Goal: Transaction & Acquisition: Book appointment/travel/reservation

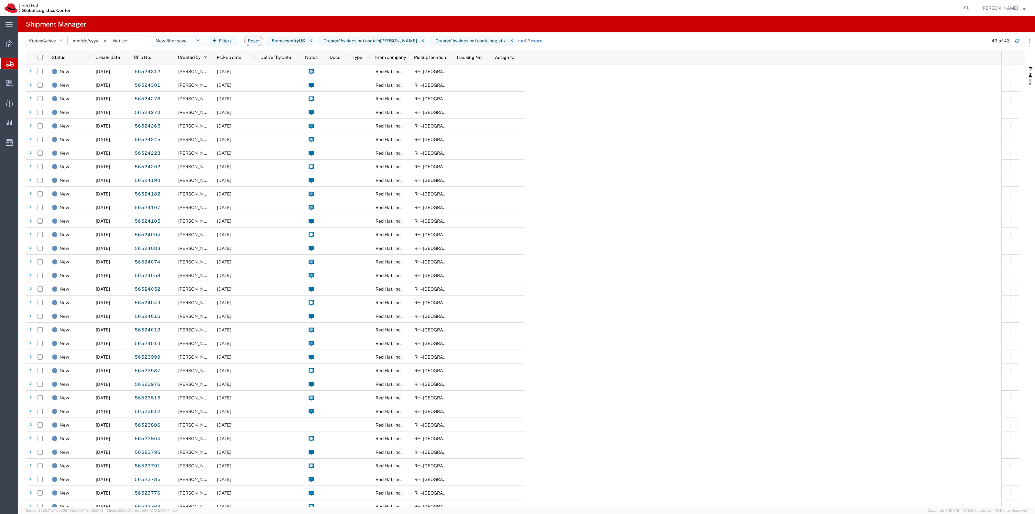
click at [184, 41] on button "New filter save" at bounding box center [179, 41] width 52 height 10
click at [183, 66] on span "New filter save" at bounding box center [196, 69] width 85 height 12
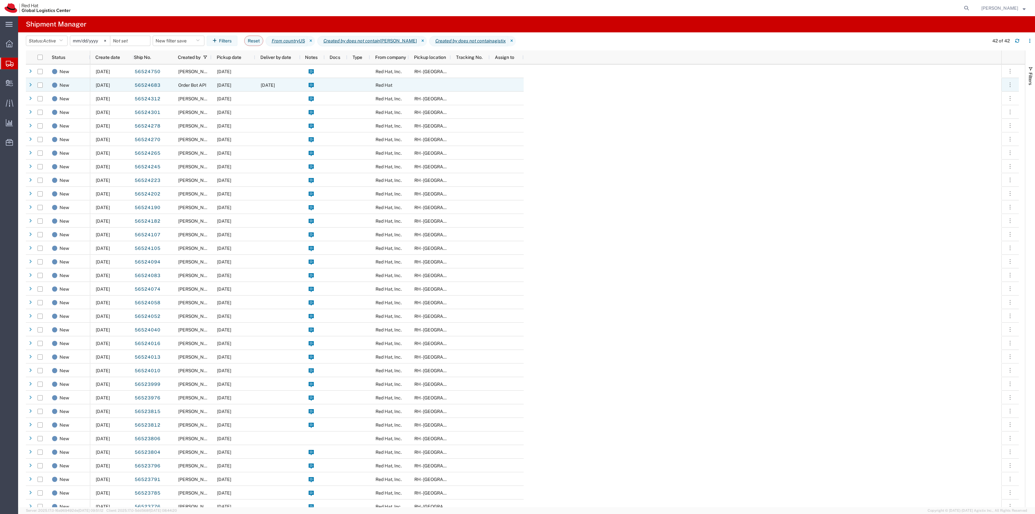
click at [270, 90] on div "08/22/2025" at bounding box center [277, 85] width 45 height 14
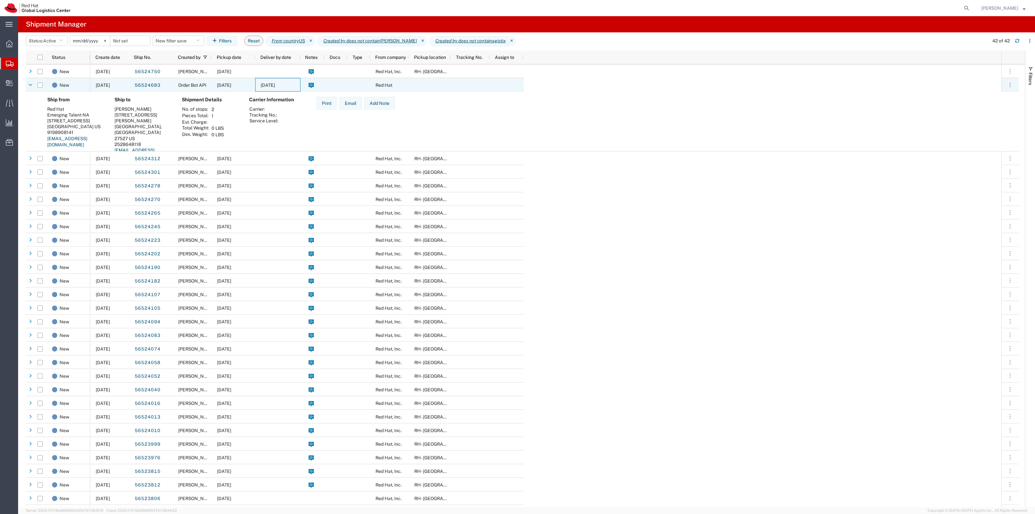
click at [270, 88] on div "08/22/2025" at bounding box center [277, 85] width 45 height 14
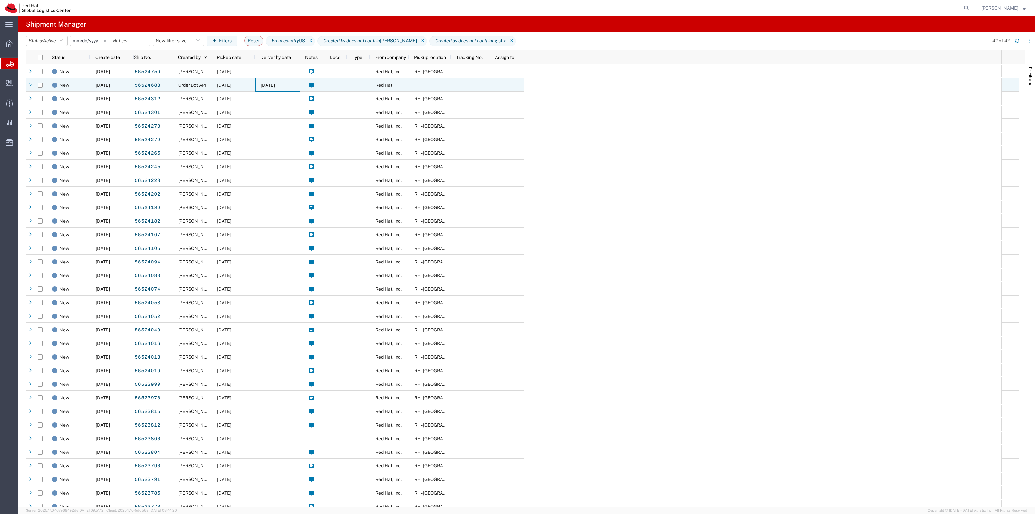
click at [298, 85] on div "08/22/2025" at bounding box center [277, 85] width 45 height 14
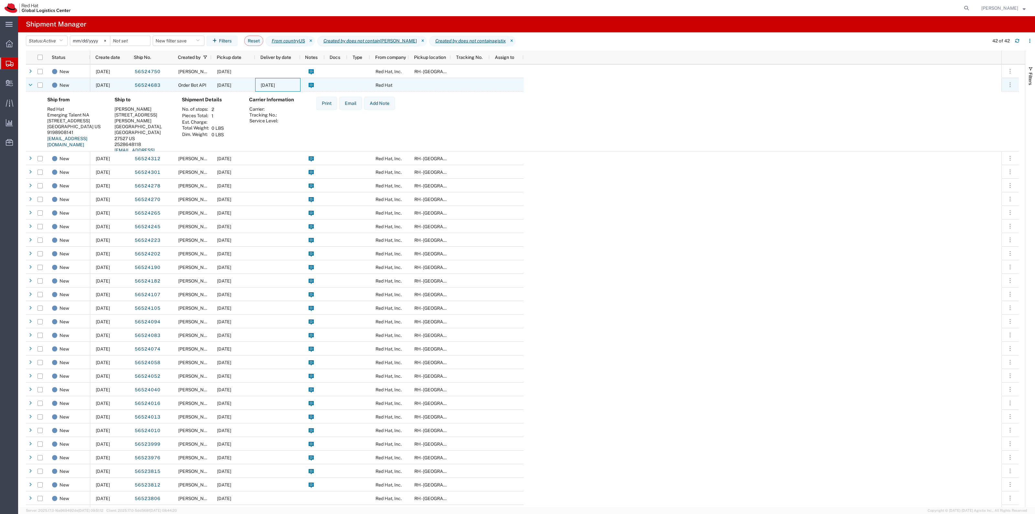
click at [298, 84] on div "08/22/2025" at bounding box center [277, 85] width 45 height 14
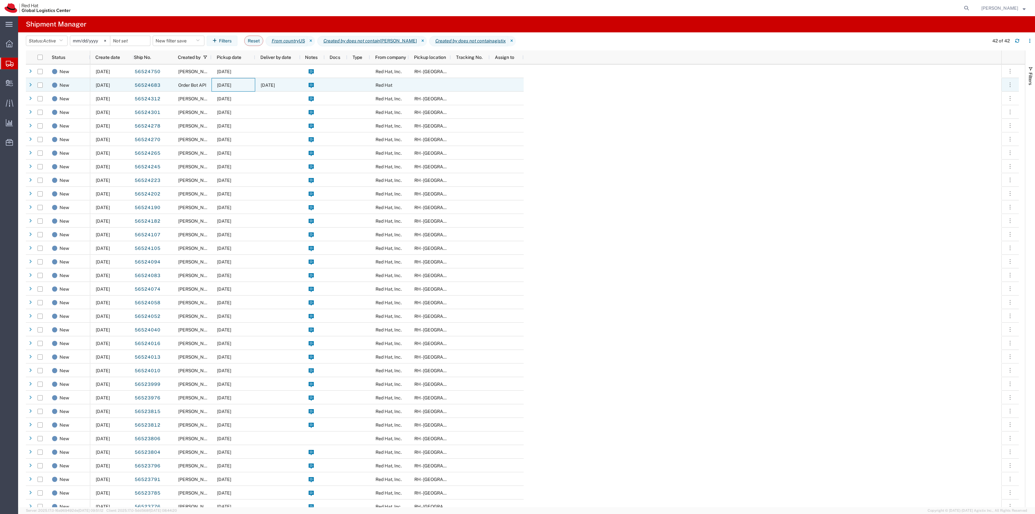
click at [225, 88] on div "08/18/2025" at bounding box center [234, 85] width 44 height 14
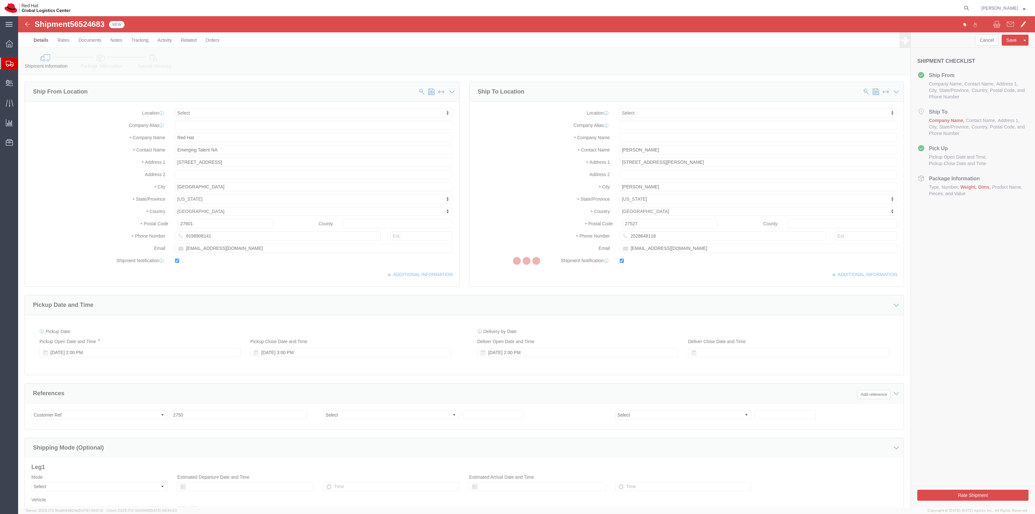
select select
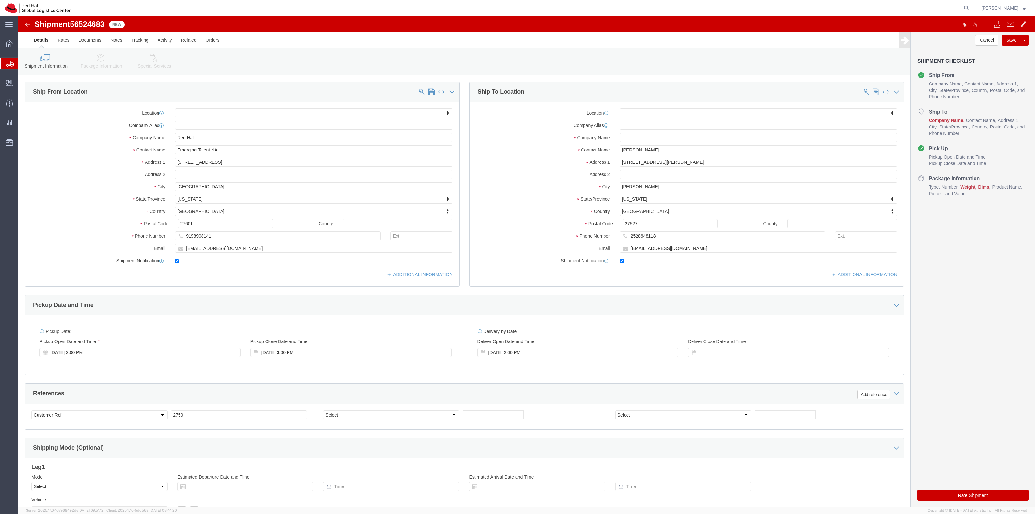
click icon
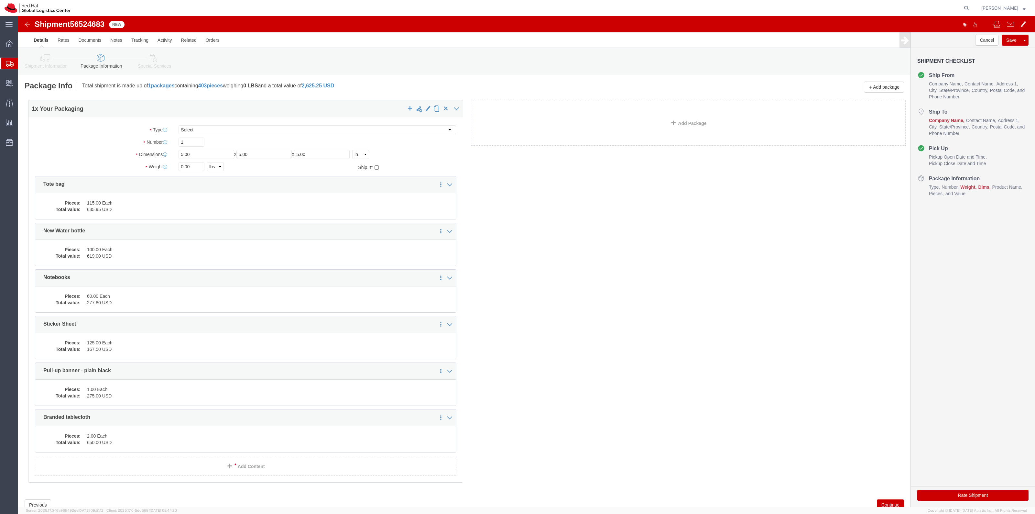
drag, startPoint x: 170, startPoint y: 133, endPoint x: 162, endPoint y: 135, distance: 7.9
click div "1 x Your Packaging Package Type Select Case(s) Crate(s) Envelope Large Box Medi…"
drag, startPoint x: 180, startPoint y: 135, endPoint x: 144, endPoint y: 133, distance: 36.3
click div "Dimensions Length 5.00 x Width 5.00 x Height 5.00 Select cm ft in"
type input "24"
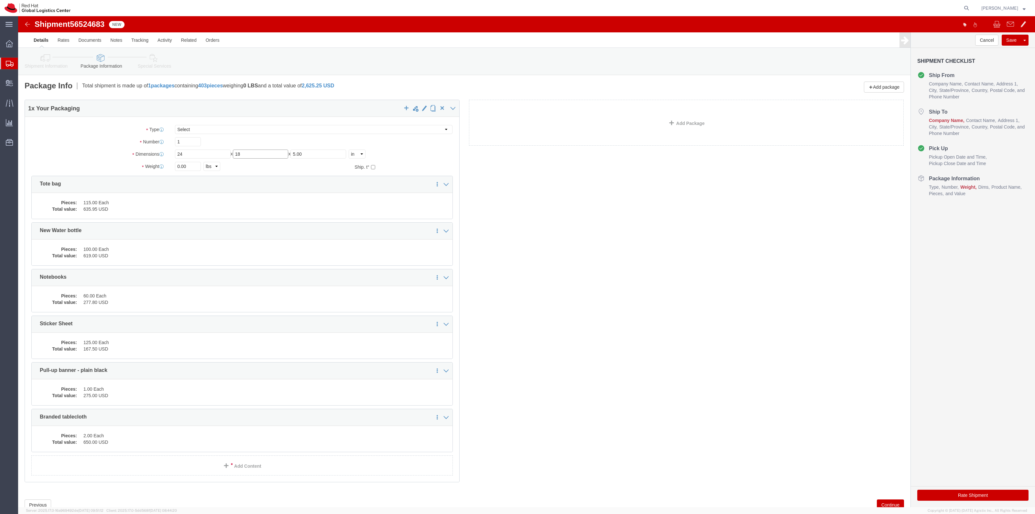
type input "18"
type input "32"
click link "Add Package"
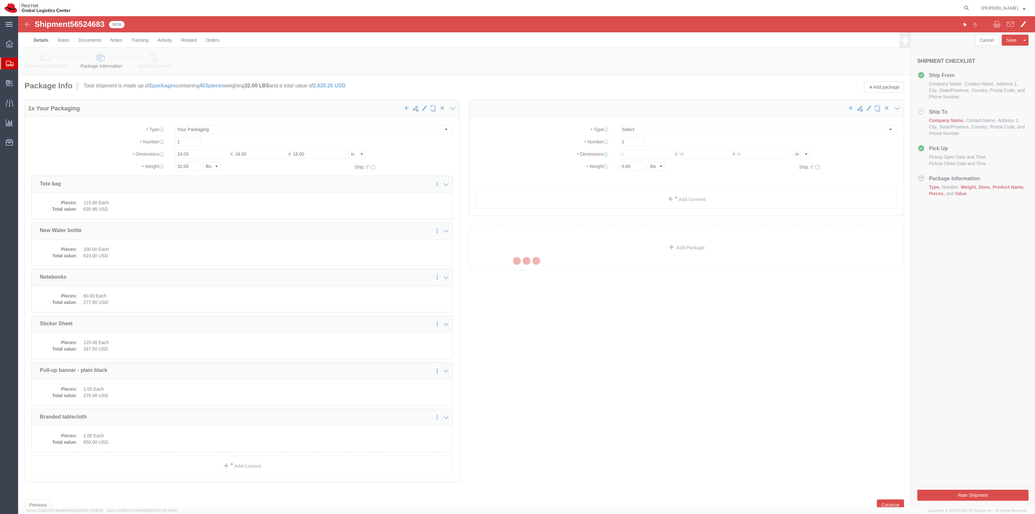
select select
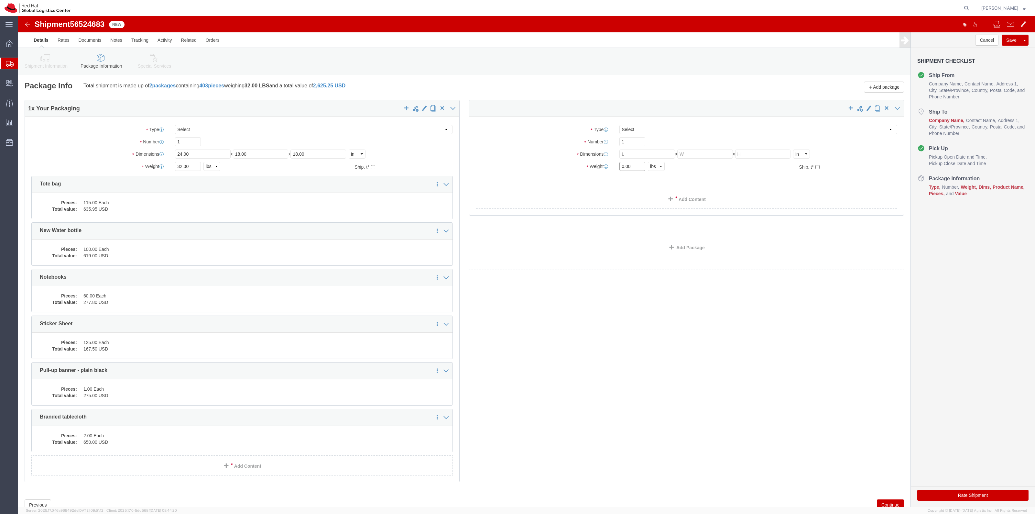
drag, startPoint x: 617, startPoint y: 147, endPoint x: 554, endPoint y: 148, distance: 63.7
click div "Weight 0.00 Select kgs lbs Ship. t°"
type input "52"
click input "text"
type input "24"
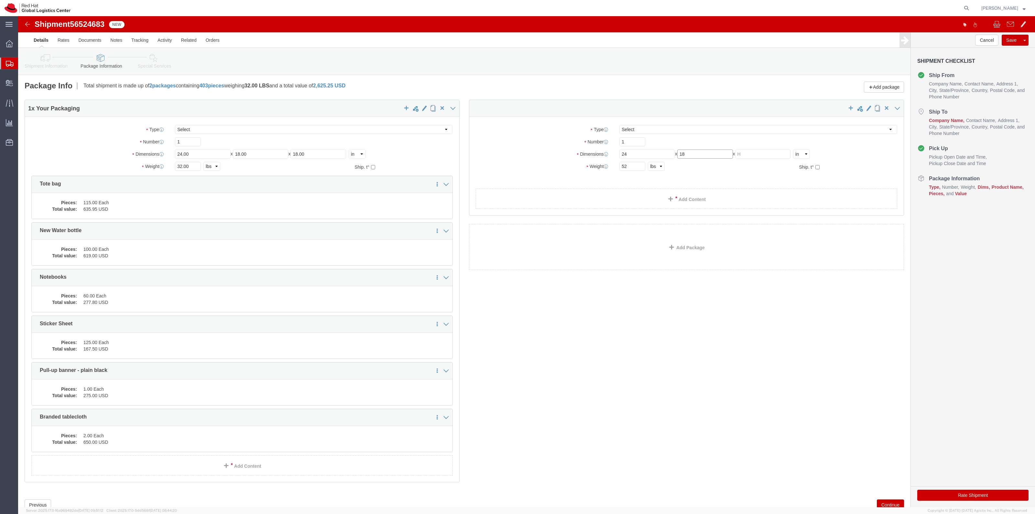
type input "18"
click select "Select Case(s) Crate(s) Envelope Large Box Medium Box PAK Skid(s) Small Box Sma…"
select select "YRPK"
click select "Select Case(s) Crate(s) Envelope Large Box Medium Box PAK Skid(s) Small Box Sma…"
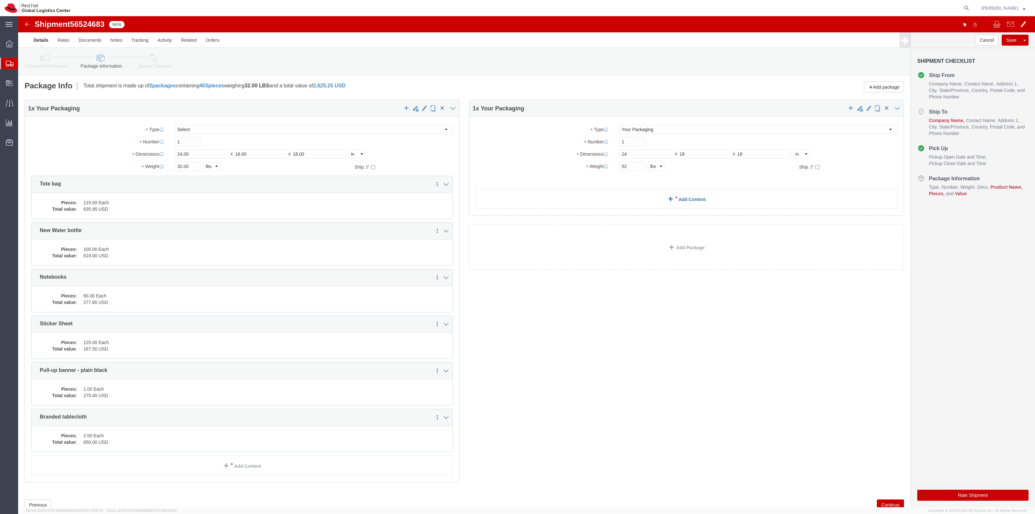
click link "Add Content"
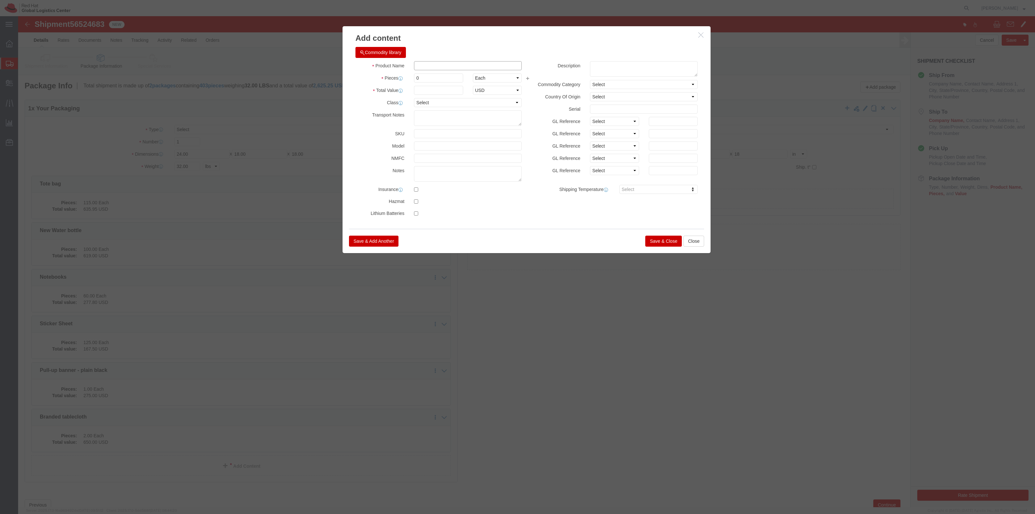
click input "text"
type input "swag"
click button "Save & Close"
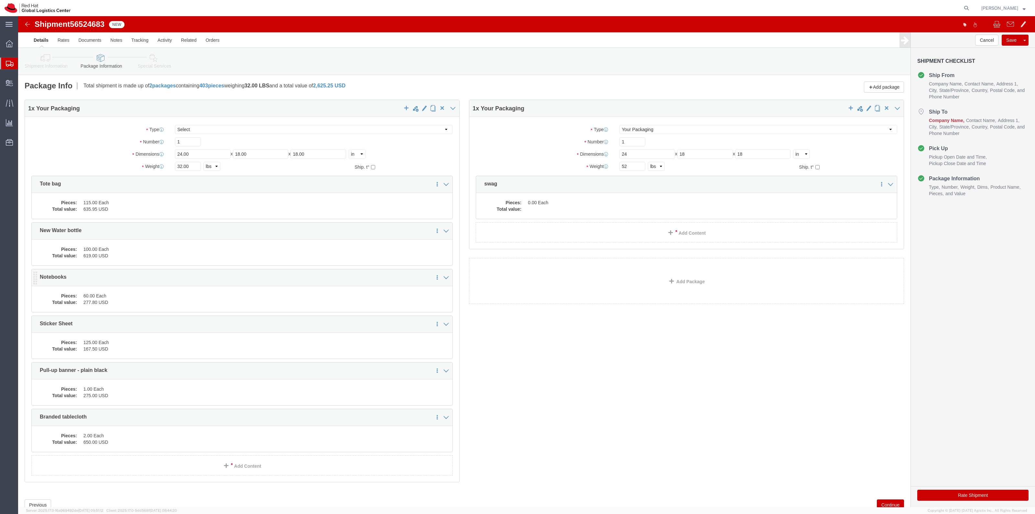
click dd "60.00 Each"
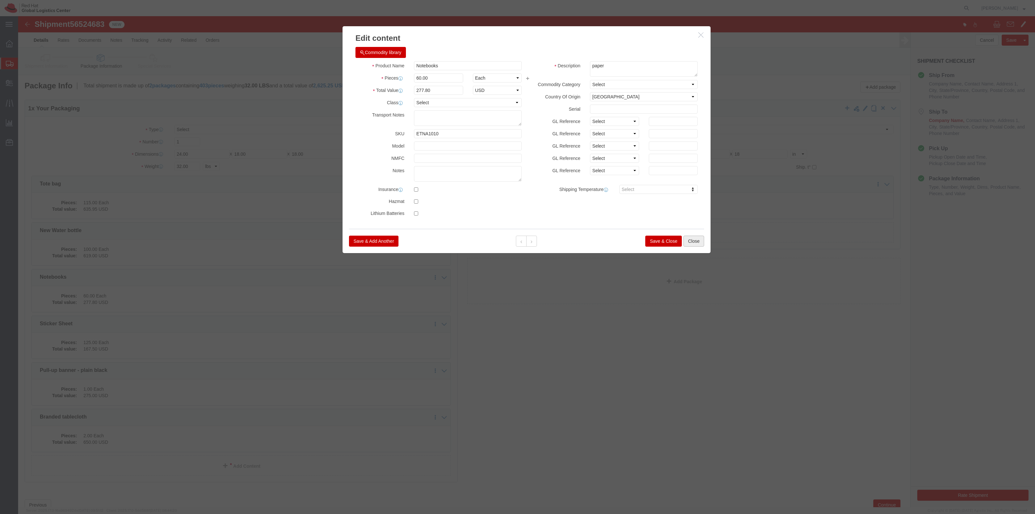
drag, startPoint x: 683, startPoint y: 225, endPoint x: 676, endPoint y: 224, distance: 7.1
click button "Close"
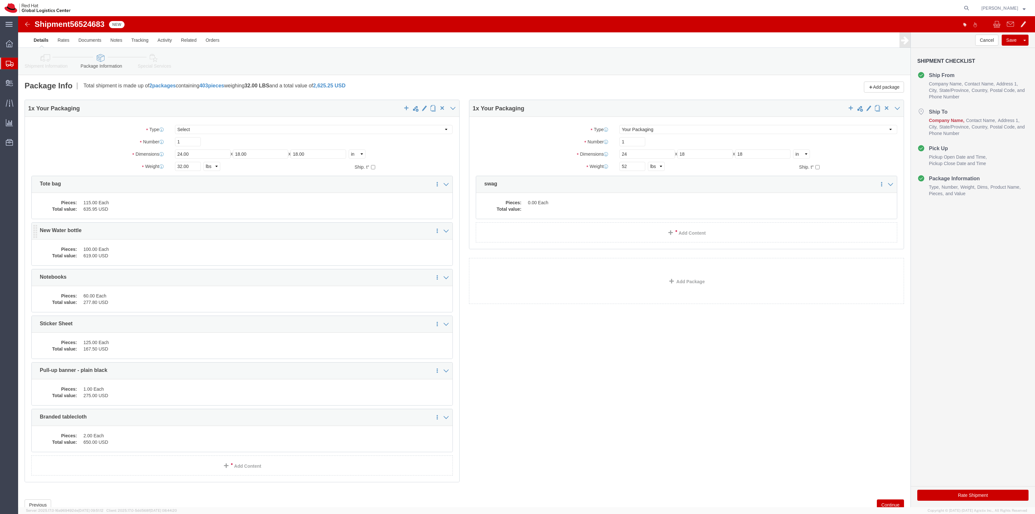
click div "Pieces: 100.00 Each Total value: 619.00 USD"
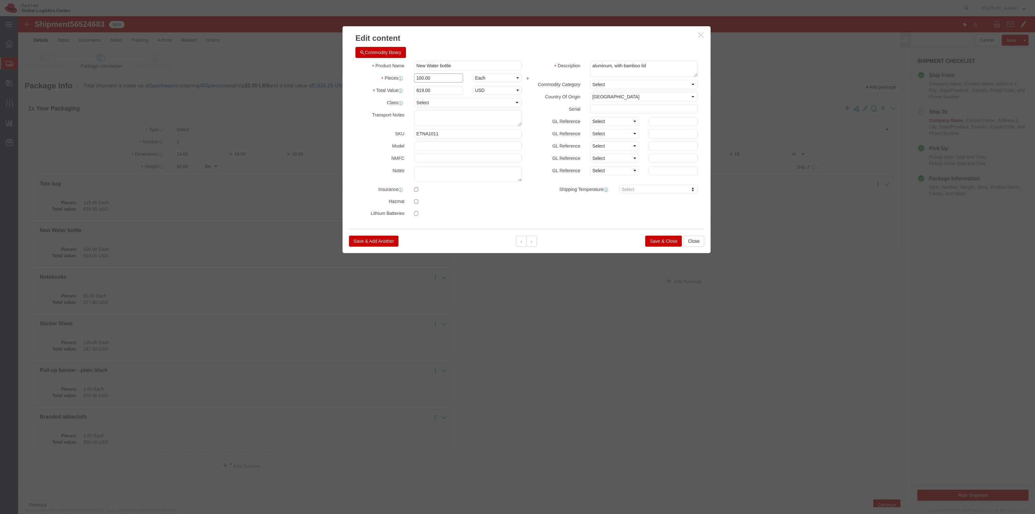
drag, startPoint x: 404, startPoint y: 62, endPoint x: 370, endPoint y: 60, distance: 34.3
click div "Pieces 100.00 Select Bag Barrels 100Board Feet Bottle Box Blister Pack Carats C…"
type input "47"
type input "290.93"
click div "Product Name New Water bottle Pieces 47 Select Bag Barrels 100Board Feet Bottle…"
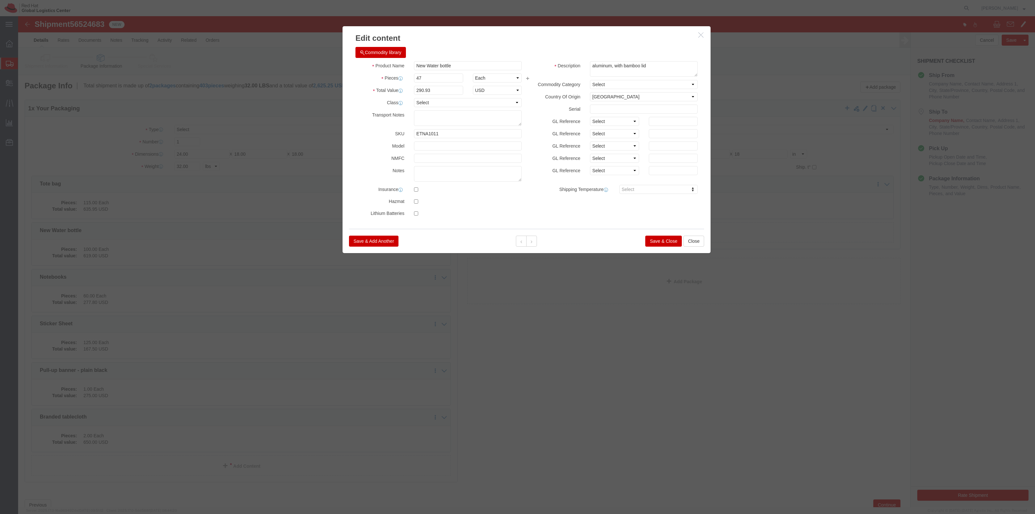
click div "Save & Add Another Save & Close Close"
click button "Save & Close"
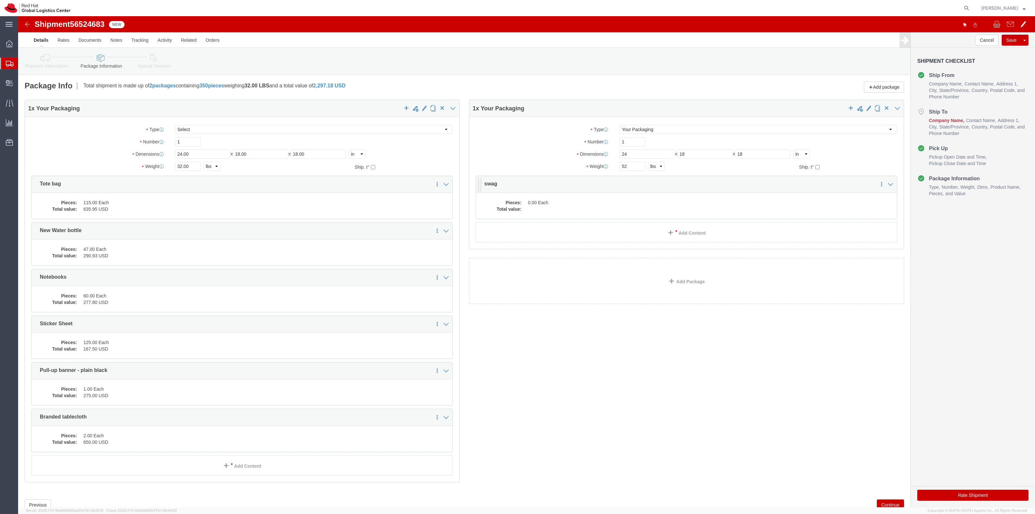
click dd "0.00 Each"
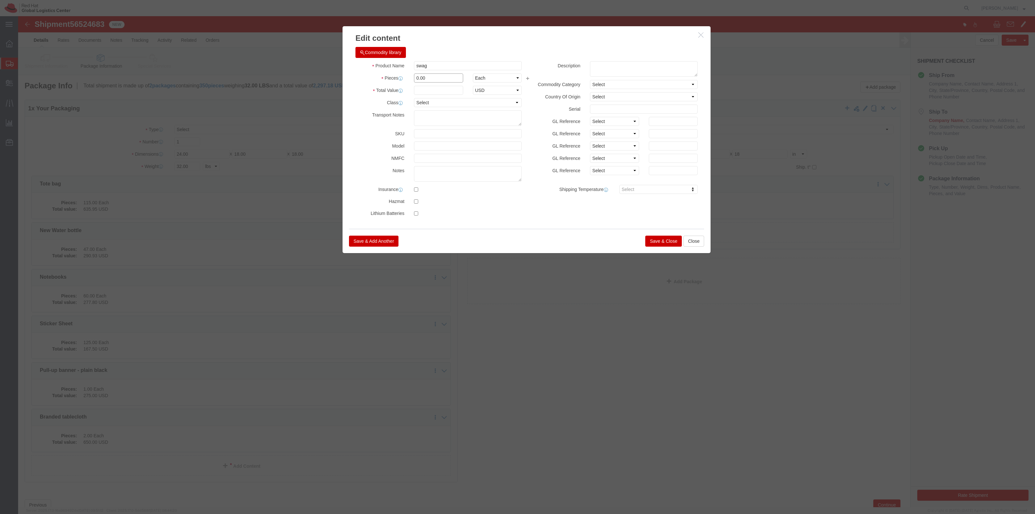
drag, startPoint x: 416, startPoint y: 63, endPoint x: 335, endPoint y: 59, distance: 80.7
click div "Pieces 0.00 Select Bag Barrels 100Board Feet Bottle Box Blister Pack Carats Can…"
type input "1"
click input "text"
type input "1"
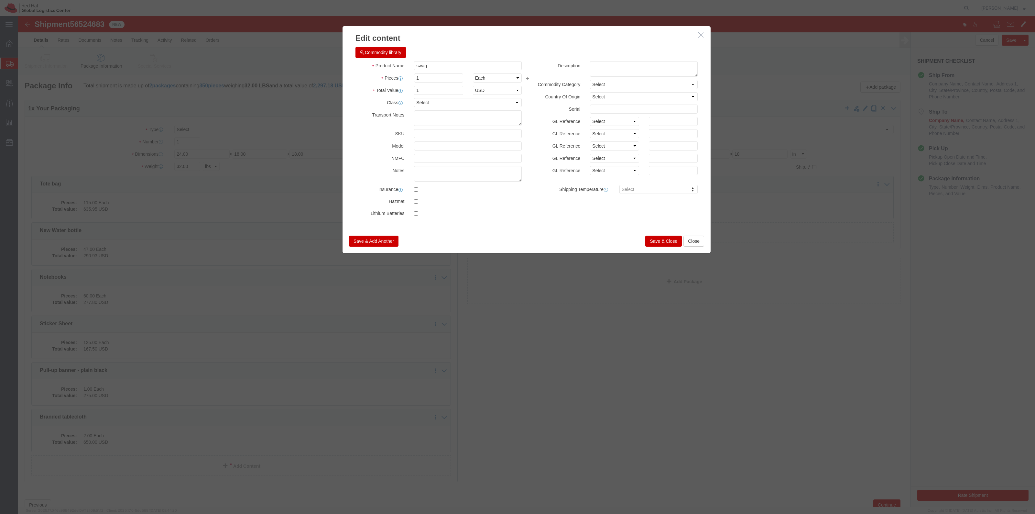
click button "Save & Close"
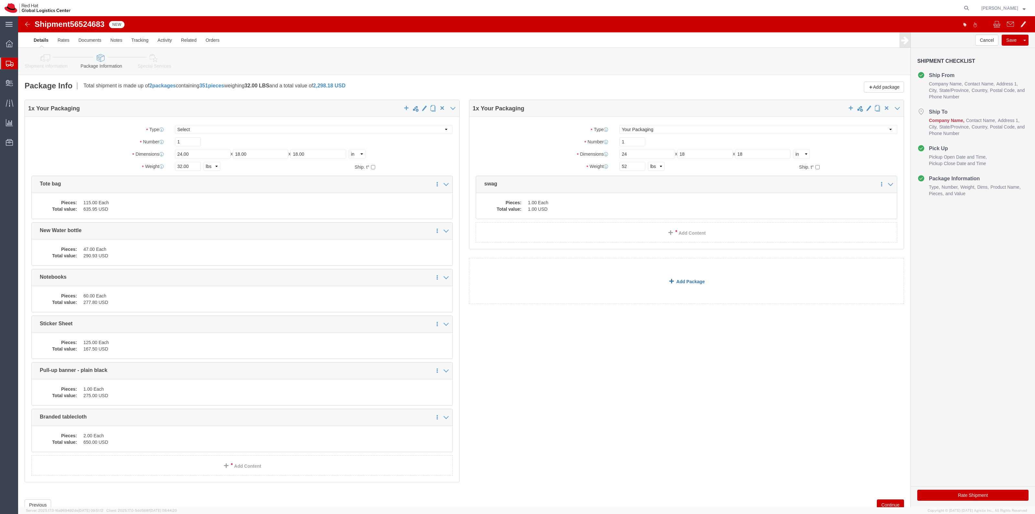
click link "Add Package"
click select "Select Case(s) Crate(s) Envelope Large Box Medium Box PAK Skid(s) Small Box Sma…"
select select "CASE"
click select "Select Case(s) Crate(s) Envelope Large Box Medium Box PAK Skid(s) Small Box Sma…"
click input "text"
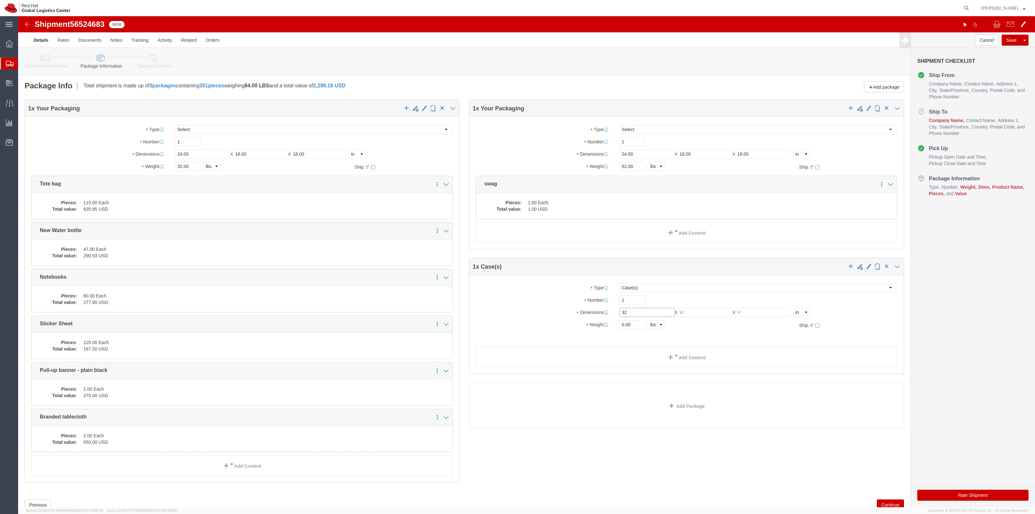
type input "32"
type input "19"
type input "7"
drag, startPoint x: 621, startPoint y: 294, endPoint x: 576, endPoint y: 298, distance: 45.1
click div "Dimensions Length 32 x Width 19 x Height 7 Select cm ft in"
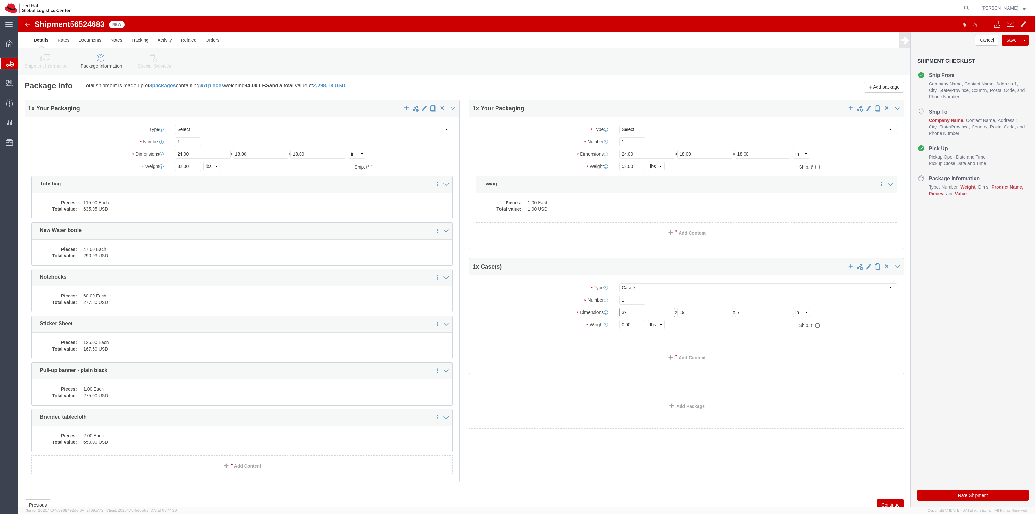
type input "39"
type input "17"
drag, startPoint x: 613, startPoint y: 307, endPoint x: 582, endPoint y: 301, distance: 31.7
click div "Package Type Select Case(s) Crate(s) Envelope Large Box Medium Box PAK Skid(s) …"
type input "22"
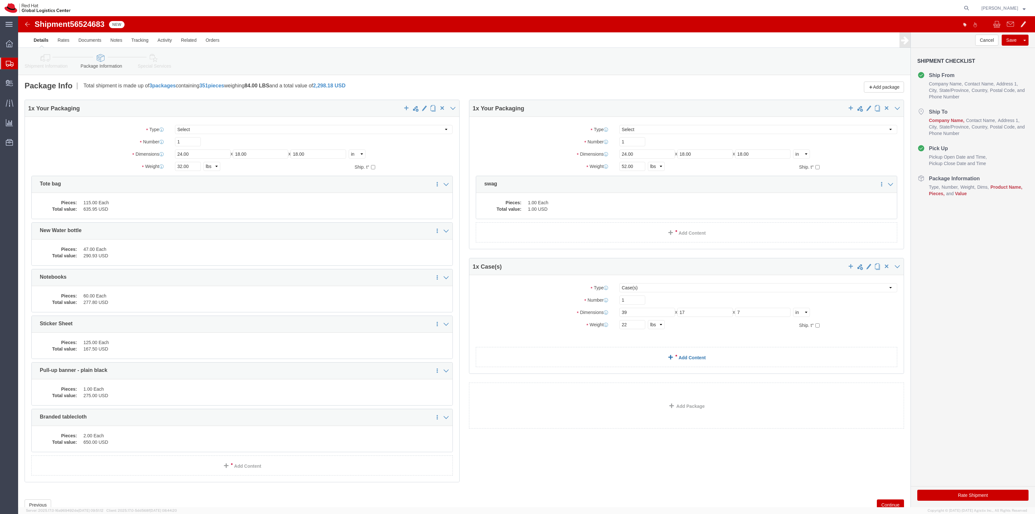
click link "Add Content"
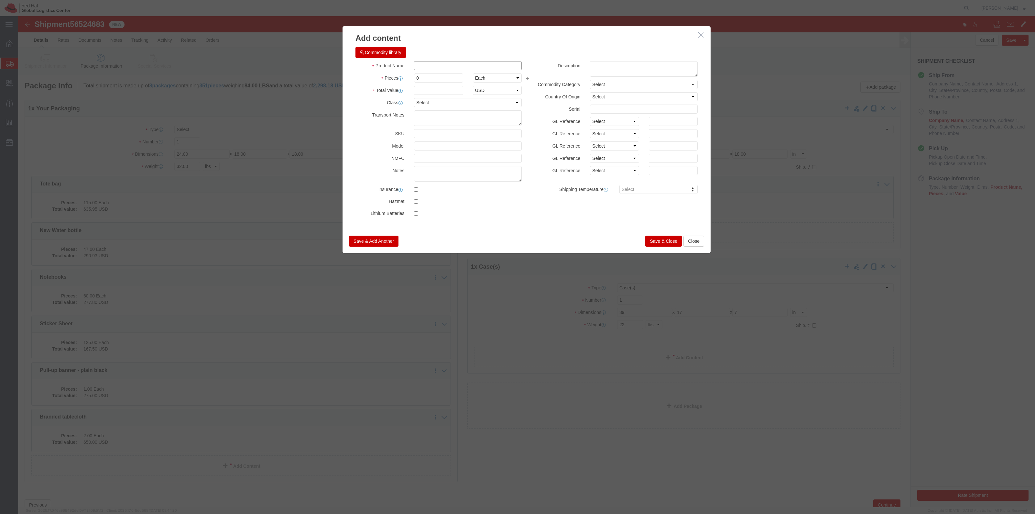
click input "text"
type input "Pull-up Banner"
type input "1"
type input "275.00"
click button "Save & Close"
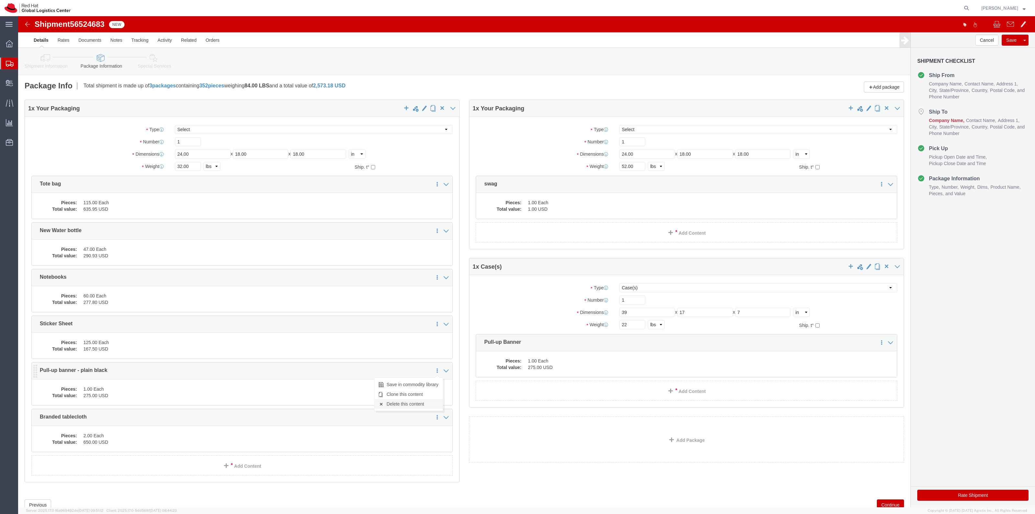
click link "Delete this content"
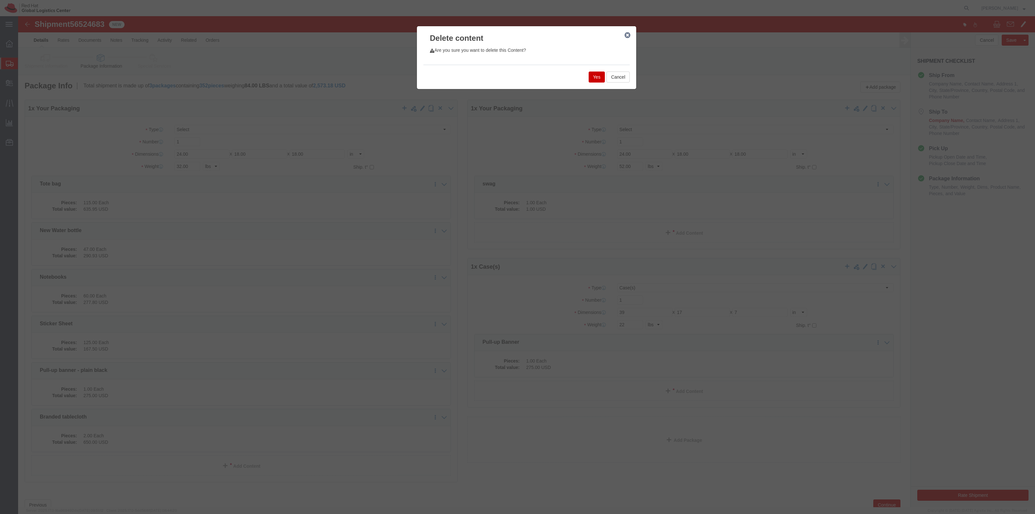
click button "Yes"
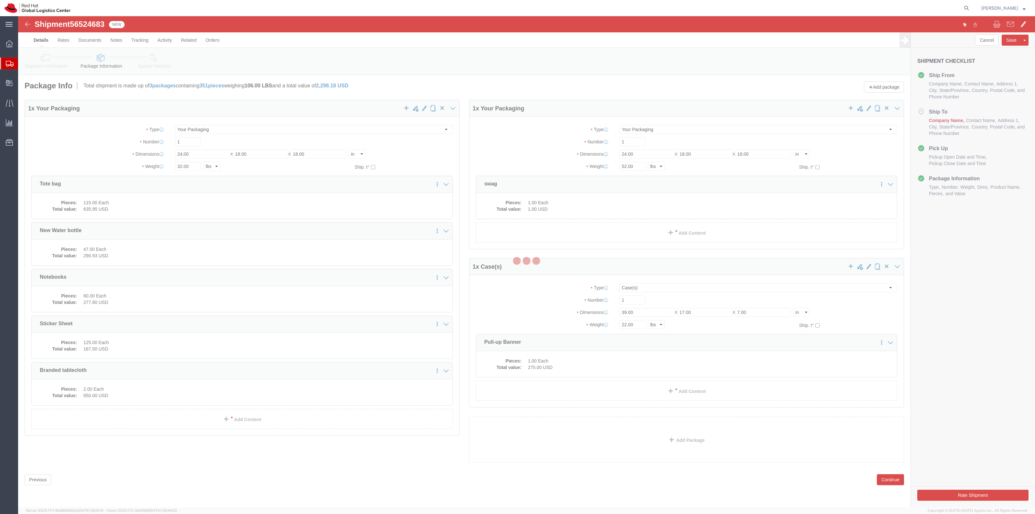
select select "CASE"
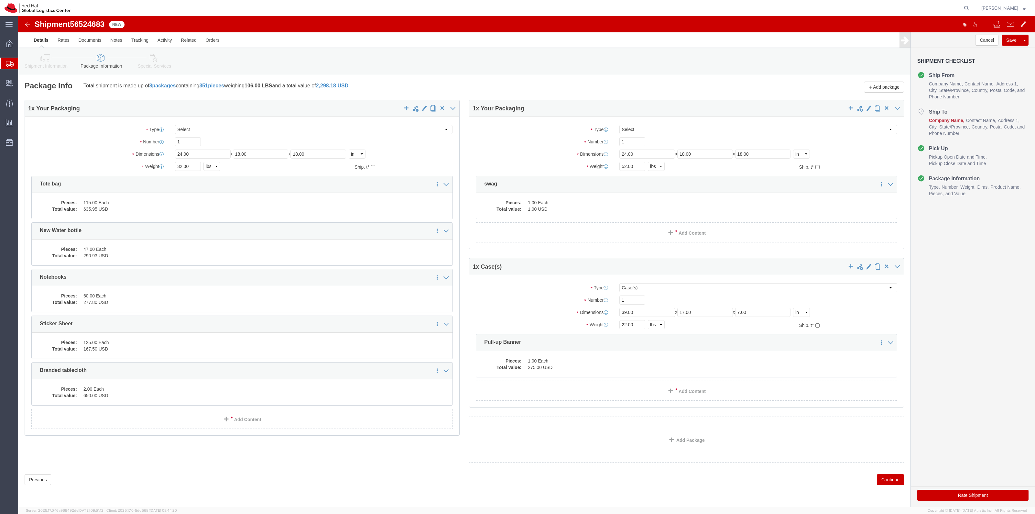
click icon
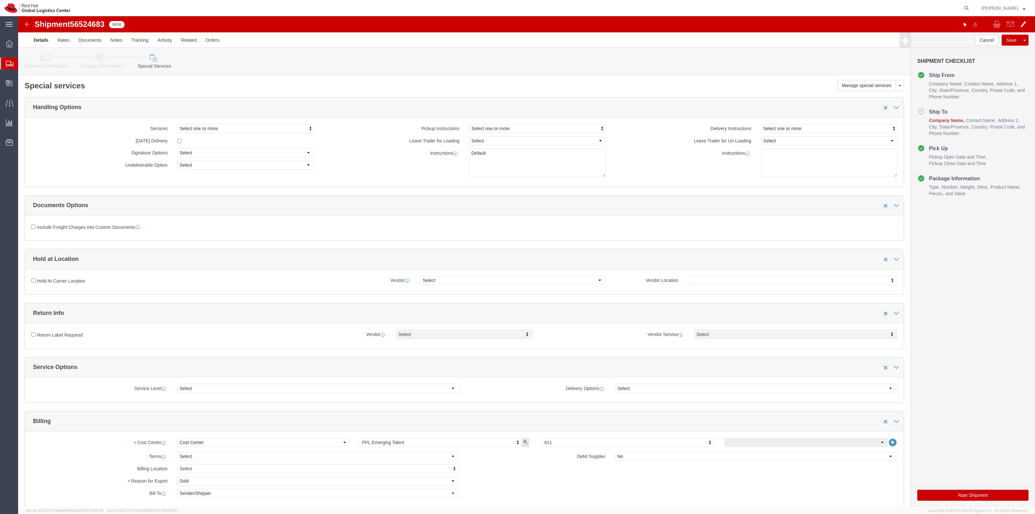
click link "Package Information"
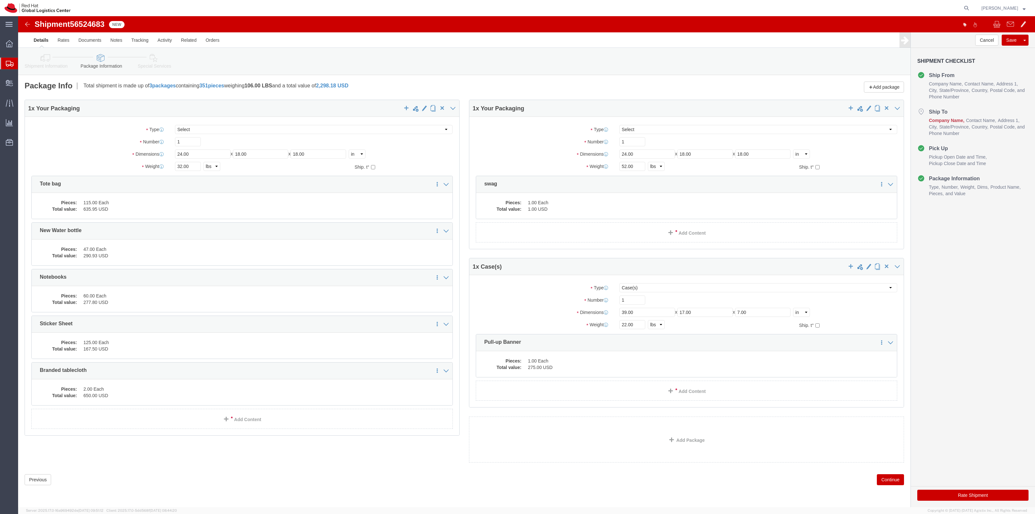
click icon
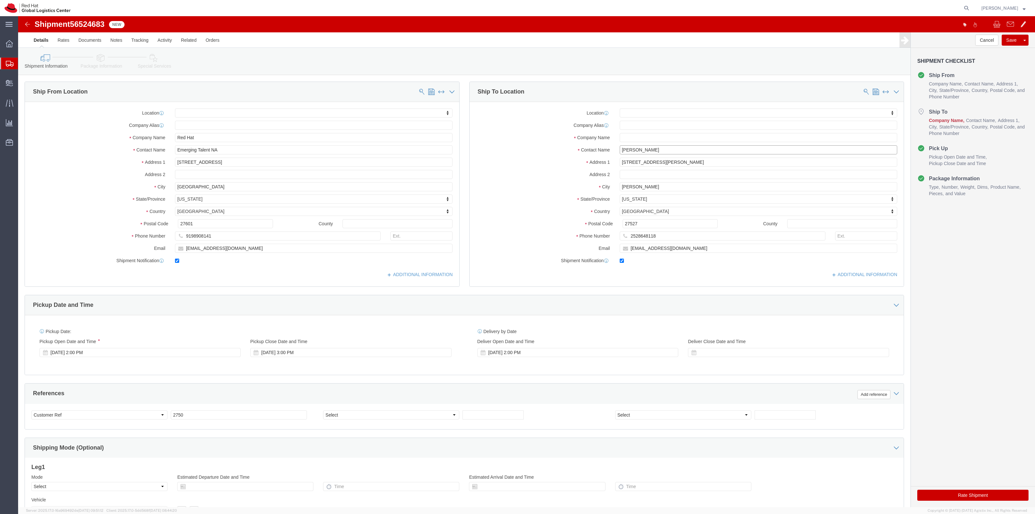
click input "Amy Hedgepeth"
drag, startPoint x: 650, startPoint y: 130, endPoint x: 586, endPoint y: 129, distance: 63.7
click div "Contact Name Amy Hedgepeth"
type input "Amy Hedgepeth"
click input "text"
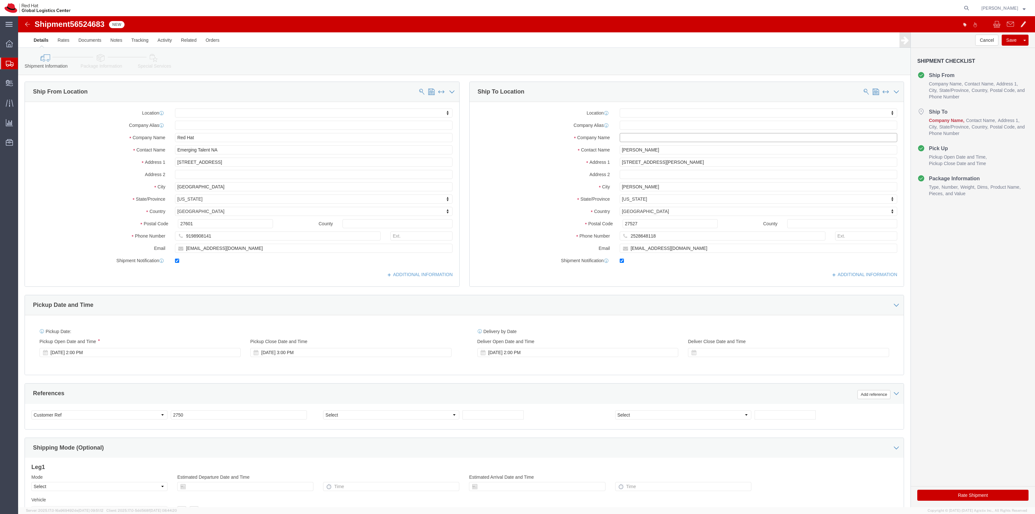
paste input "Amy Hedgepeth"
type input "Amy Hedgepeth"
click icon
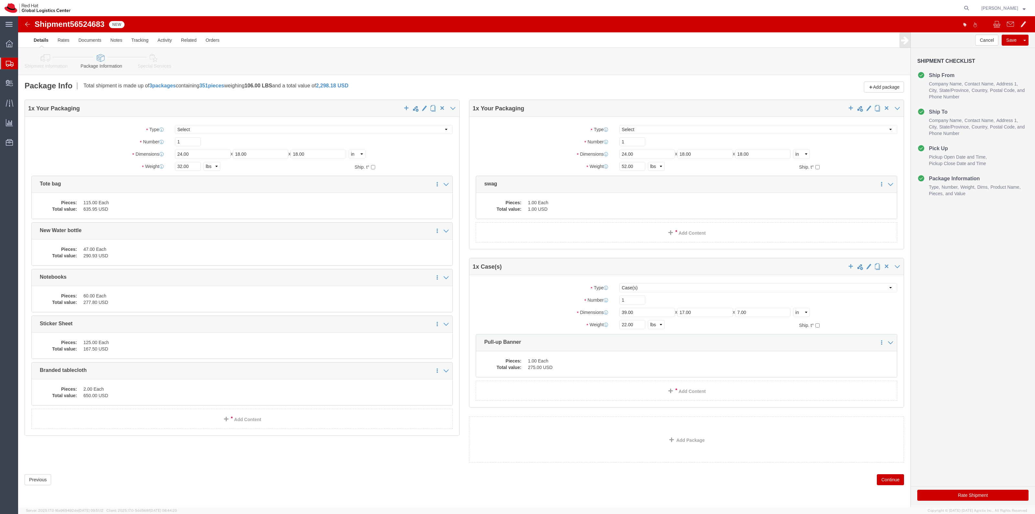
click button "Rate Shipment"
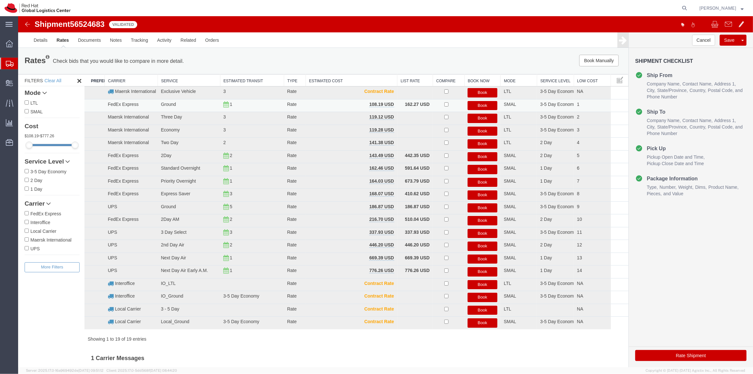
click at [485, 105] on button "Book" at bounding box center [482, 105] width 30 height 9
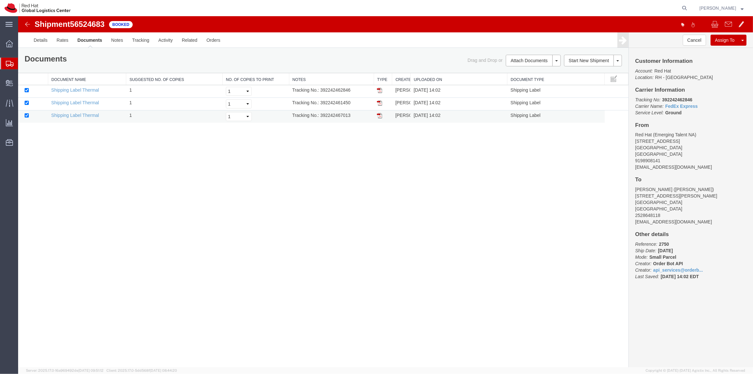
click at [377, 115] on img at bounding box center [379, 115] width 5 height 5
drag, startPoint x: 376, startPoint y: 103, endPoint x: 559, endPoint y: 92, distance: 183.7
click at [377, 103] on img at bounding box center [379, 102] width 5 height 5
click at [377, 89] on img at bounding box center [379, 90] width 5 height 5
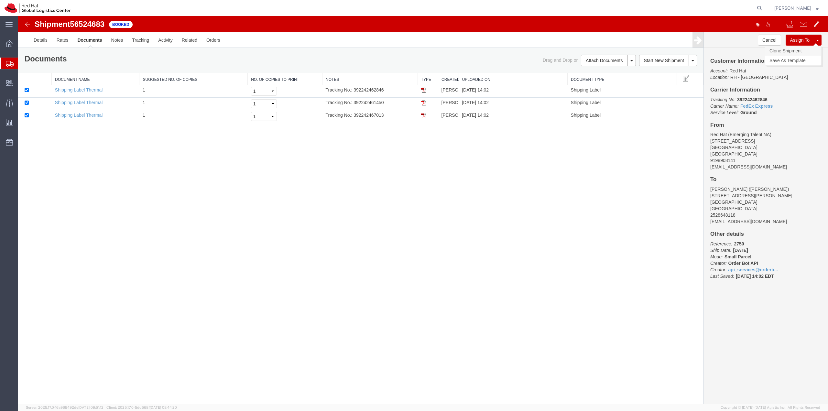
click at [786, 48] on link "Clone Shipment" at bounding box center [793, 51] width 56 height 10
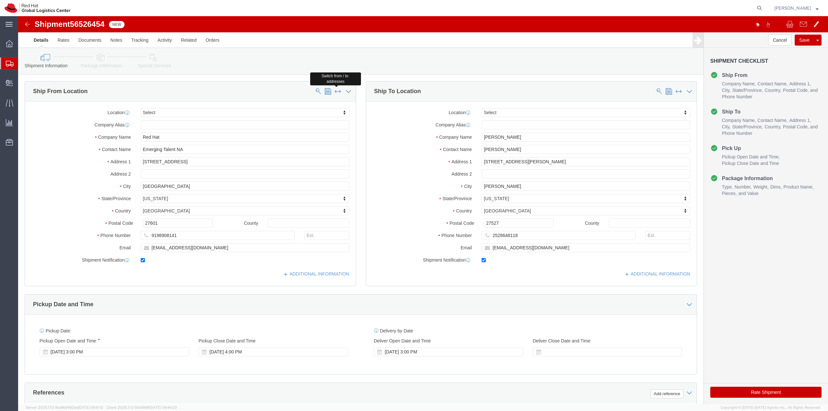
click span
type input "Amy Hedgepeth"
type input "286 Mattera Drive"
type input "Clayton"
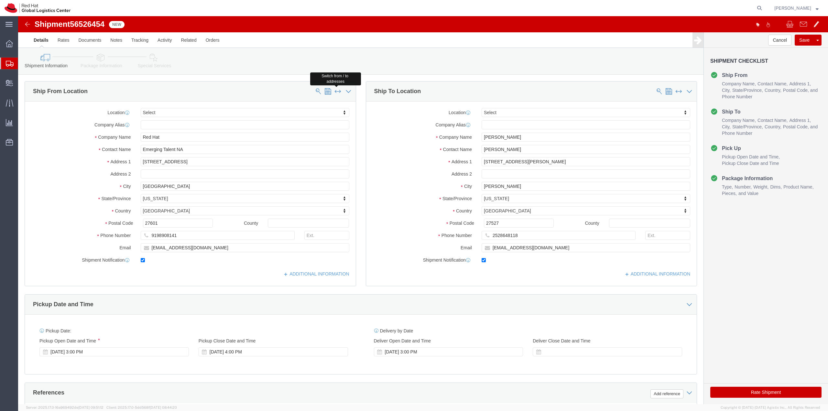
type input "27527"
type input "2528648118"
type input "Red Hat"
type input "Emerging Talent NA"
type input "100 E DAVIE STREET"
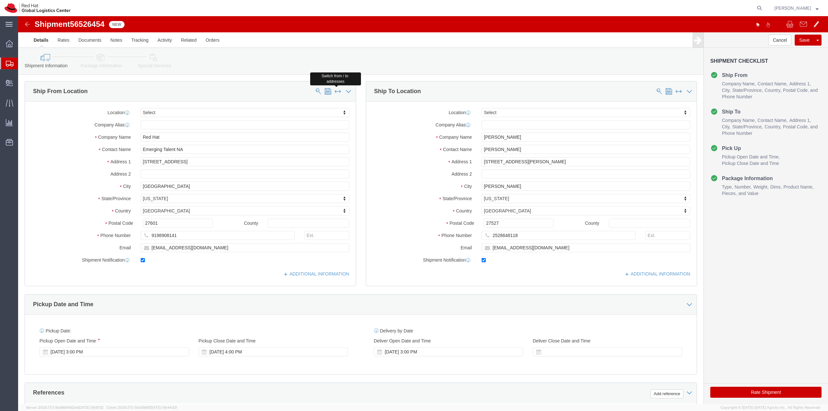
type input "Raleigh"
type input "27601"
type input "9198908141"
click link "Package Information"
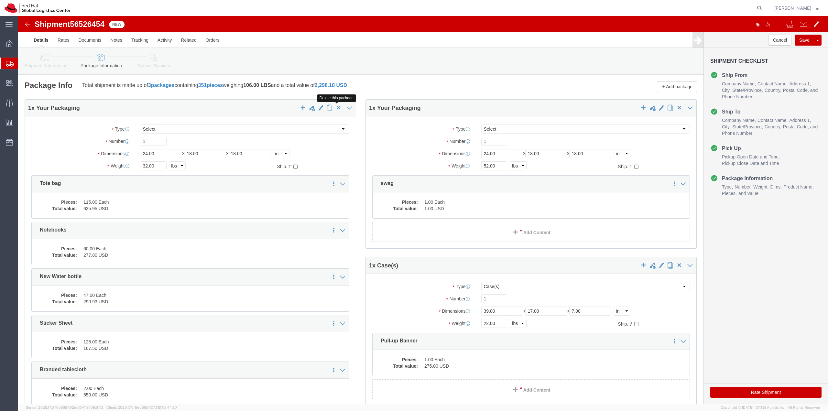
click span "button"
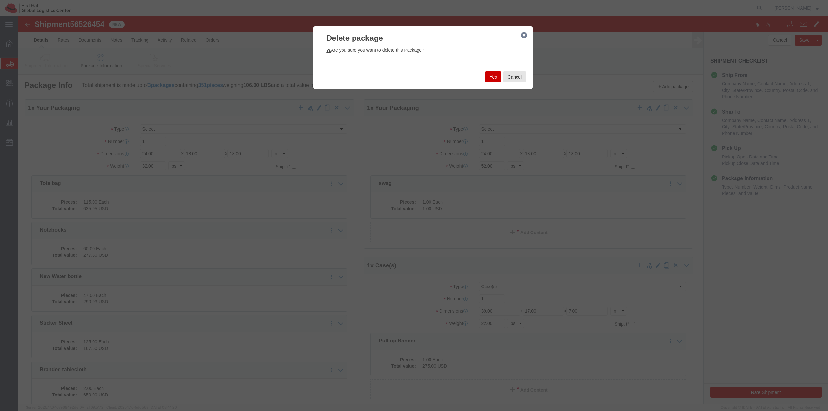
click div "Yes Cancel"
click button "Yes"
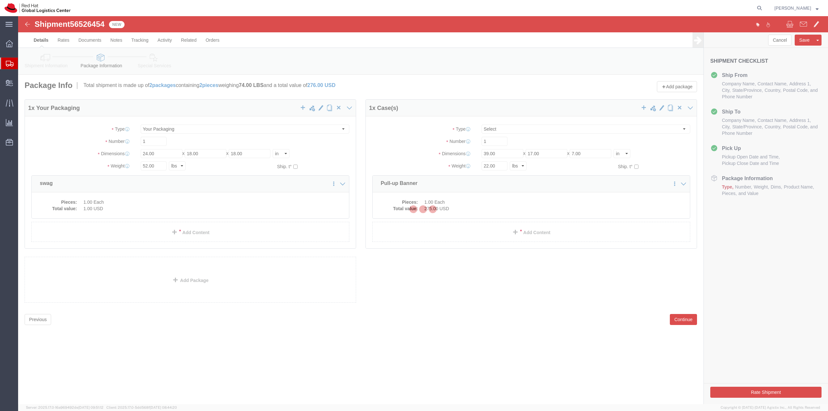
select select "CASE"
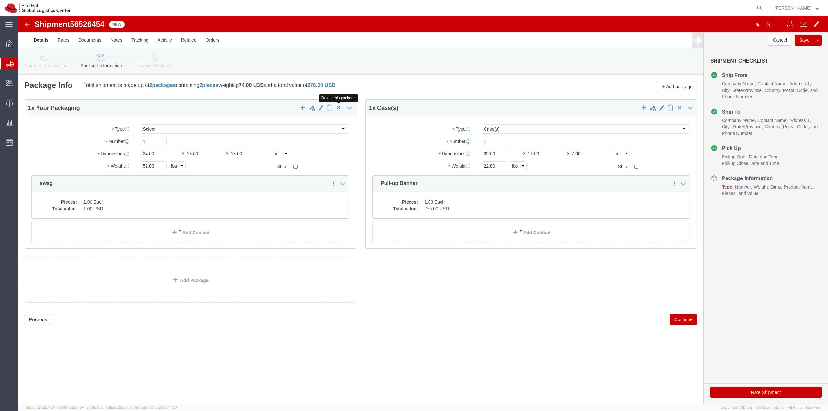
click span "button"
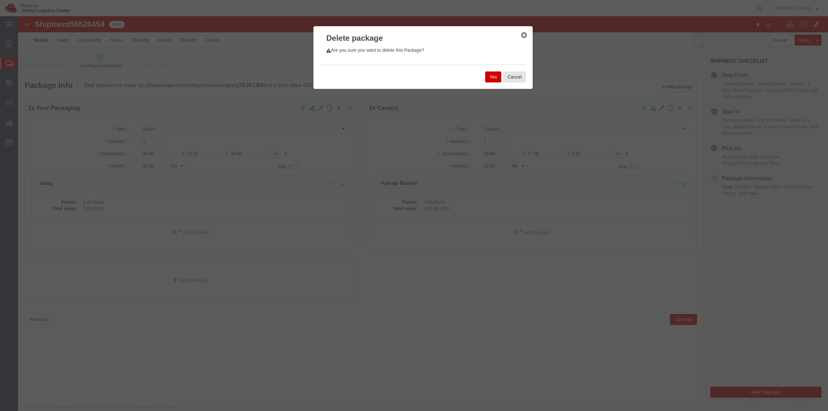
click button "Yes"
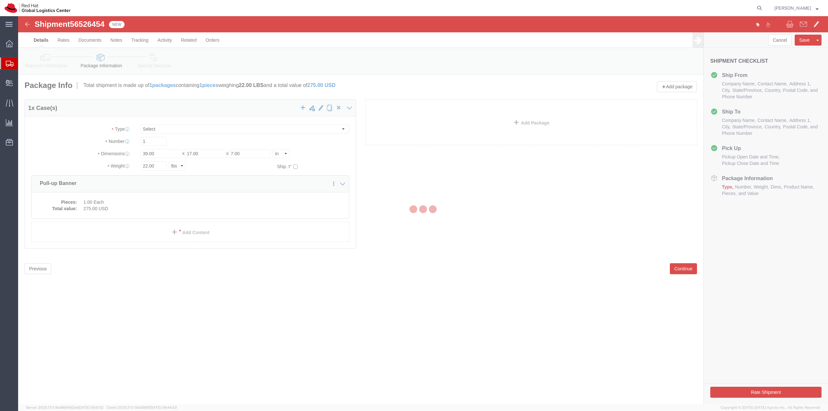
select select "CASE"
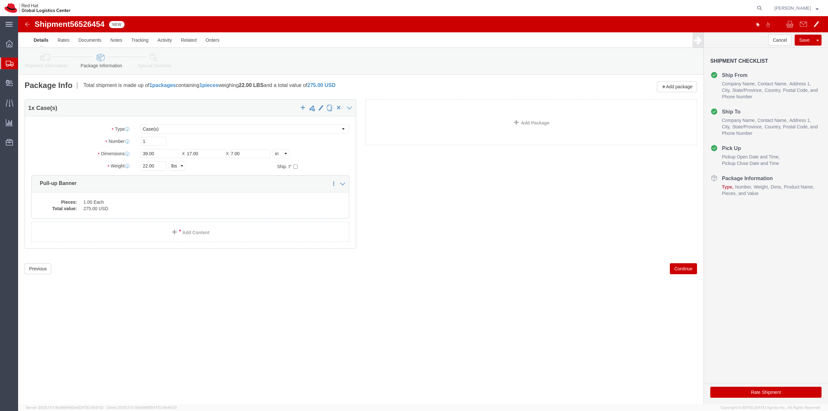
click button "Rate Shipment"
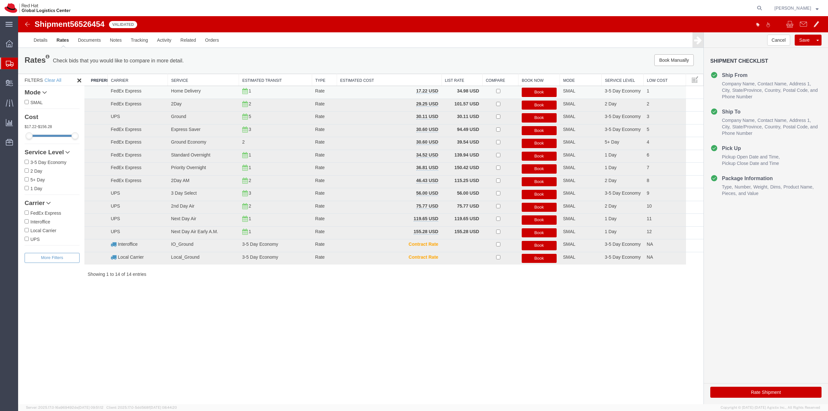
click at [541, 89] on button "Book" at bounding box center [539, 92] width 35 height 9
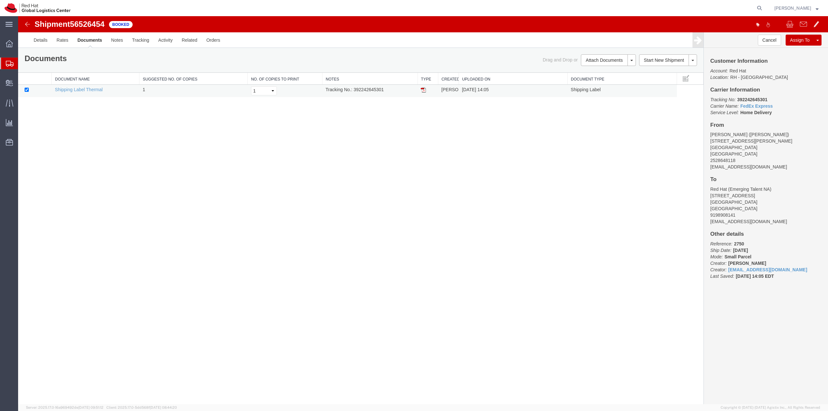
click at [423, 91] on img at bounding box center [423, 89] width 5 height 5
